Goal: Information Seeking & Learning: Understand process/instructions

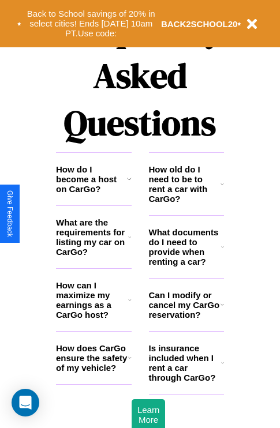
scroll to position [1399, 0]
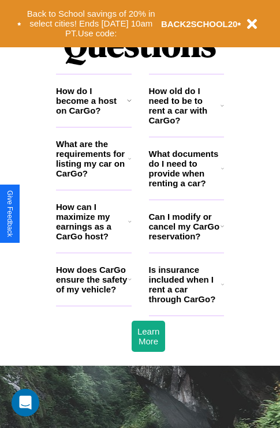
click at [94, 115] on h3 "How do I become a host on CarGo?" at bounding box center [91, 100] width 71 height 29
click at [222, 173] on icon at bounding box center [222, 168] width 3 height 9
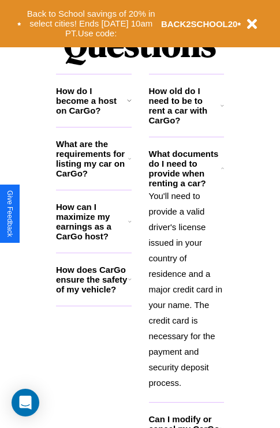
click at [129, 105] on icon at bounding box center [129, 100] width 5 height 9
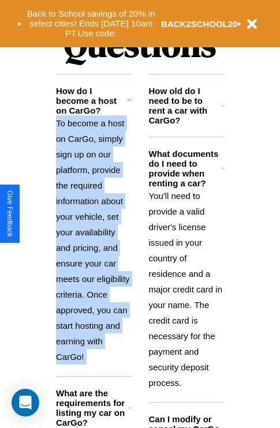
click at [186, 288] on p "You'll need to provide a valid driver's license issued in your country of resid…" at bounding box center [187, 289] width 76 height 203
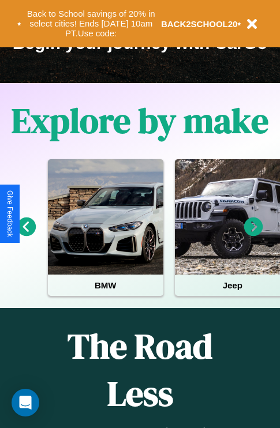
scroll to position [178, 0]
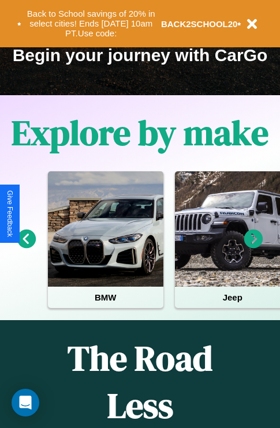
click at [254, 247] on icon at bounding box center [253, 239] width 19 height 19
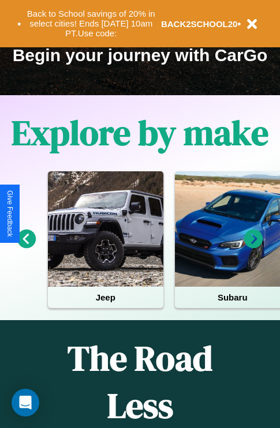
click at [254, 247] on icon at bounding box center [253, 239] width 19 height 19
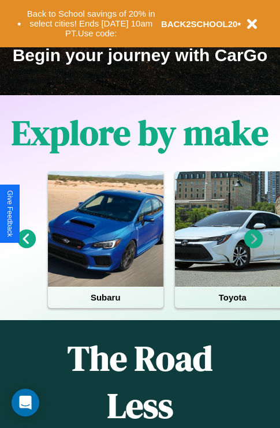
click at [254, 247] on icon at bounding box center [253, 239] width 19 height 19
